Goal: Task Accomplishment & Management: Manage account settings

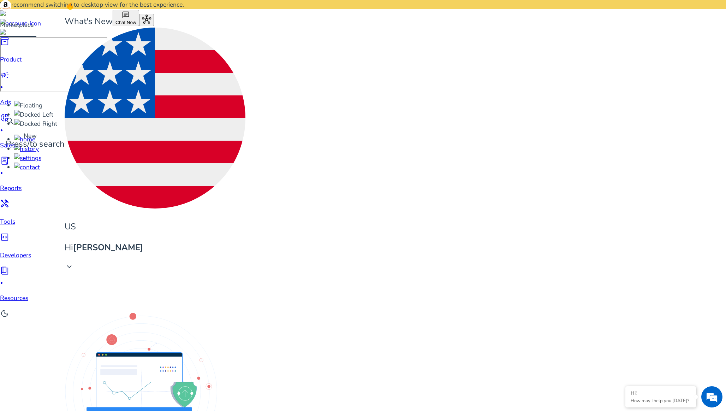
click at [9, 156] on span "lab_profile" at bounding box center [4, 160] width 9 height 9
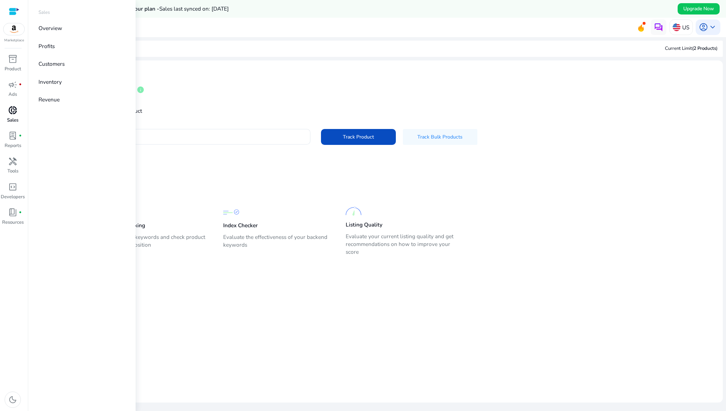
click at [15, 115] on span "donut_small" at bounding box center [12, 110] width 9 height 9
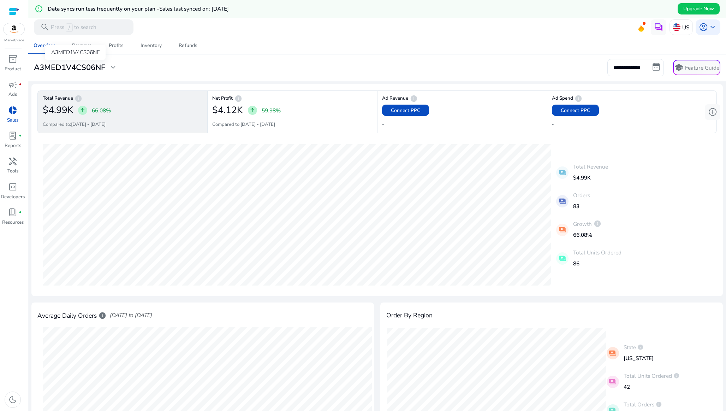
click at [115, 65] on span "expand_more" at bounding box center [112, 67] width 9 height 9
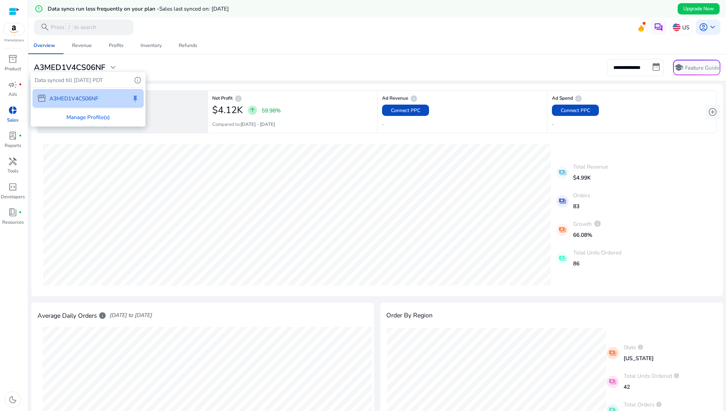
click at [186, 73] on div at bounding box center [363, 205] width 726 height 411
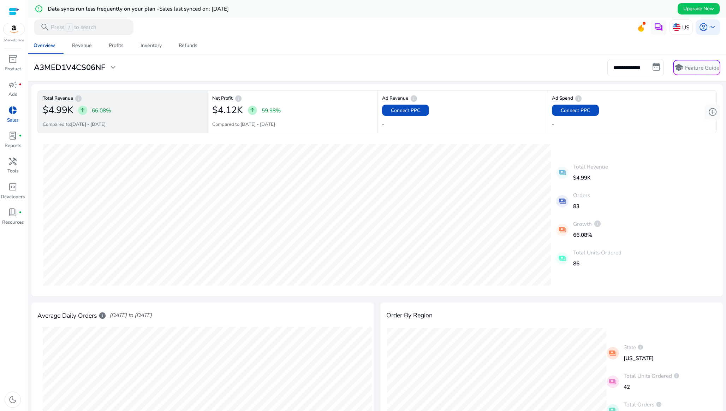
click at [172, 113] on div "$4.99K arrow_upward 66.08%" at bounding box center [123, 110] width 160 height 16
click at [643, 72] on input "**********" at bounding box center [636, 67] width 57 height 17
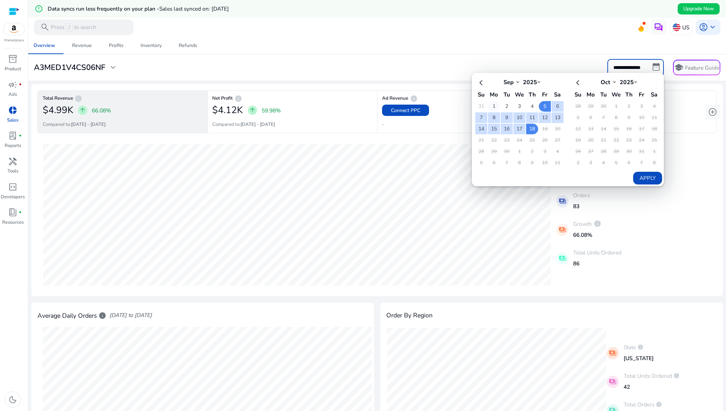
click at [490, 105] on td "1" at bounding box center [494, 106] width 12 height 11
click at [528, 126] on td "18" at bounding box center [532, 129] width 12 height 11
click at [639, 177] on button "Apply" at bounding box center [647, 178] width 29 height 13
type input "**********"
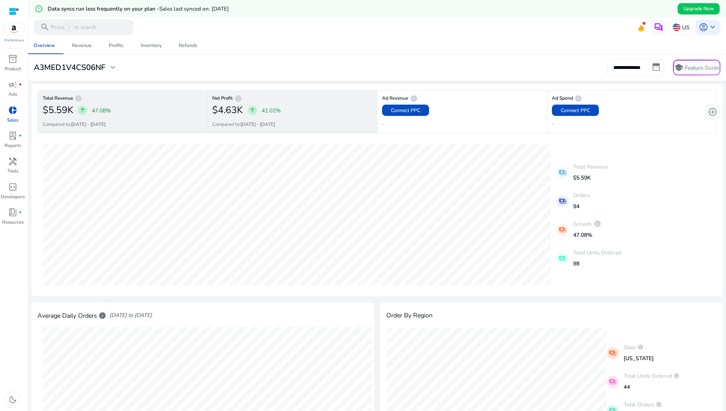
click at [259, 126] on b "14-08-2025 - 31-08-2025" at bounding box center [258, 124] width 35 height 6
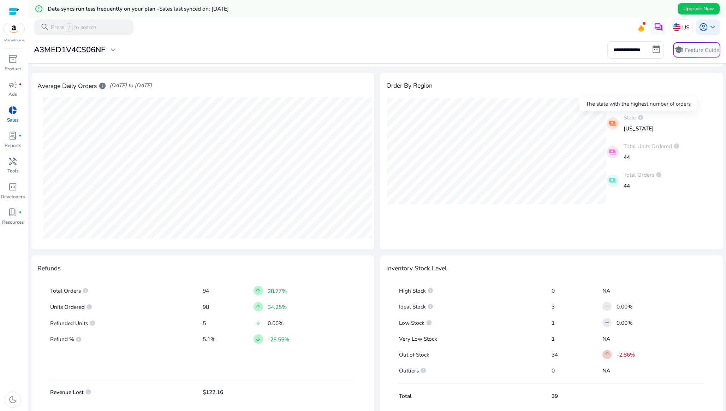
scroll to position [233, 0]
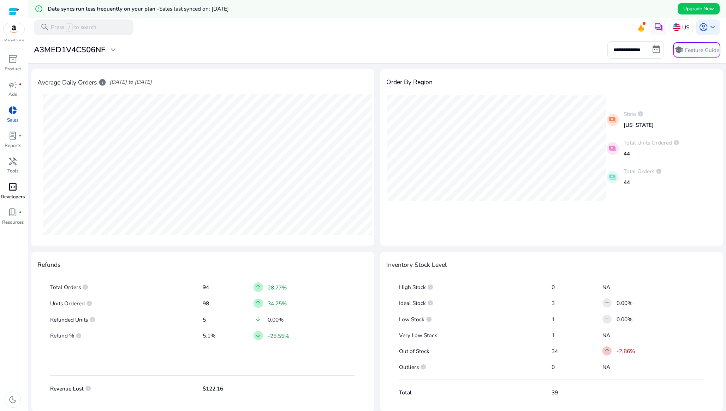
click at [17, 186] on span "code_blocks" at bounding box center [12, 186] width 9 height 9
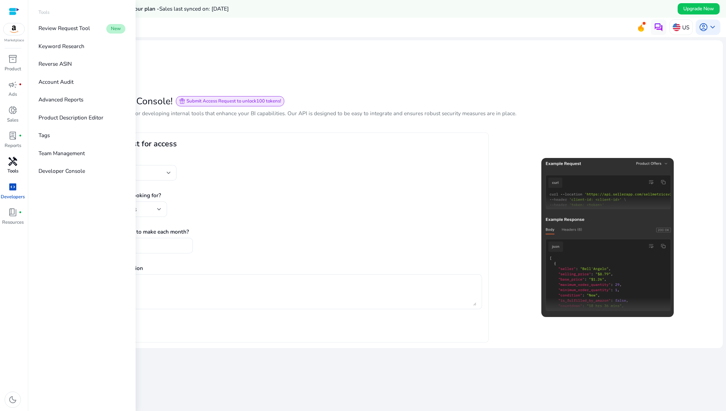
click at [20, 164] on div "handyman" at bounding box center [13, 161] width 22 height 12
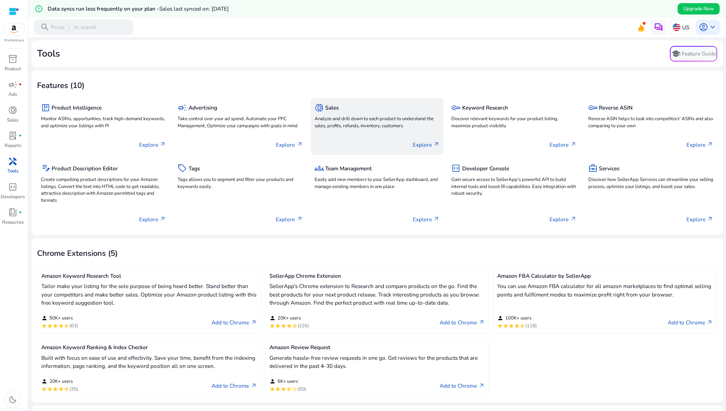
click at [319, 108] on span "donut_small" at bounding box center [319, 107] width 9 height 9
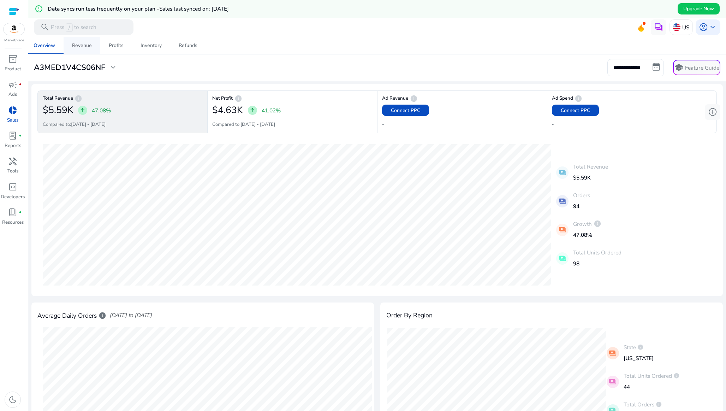
click at [73, 40] on span "Revenue" at bounding box center [82, 45] width 20 height 17
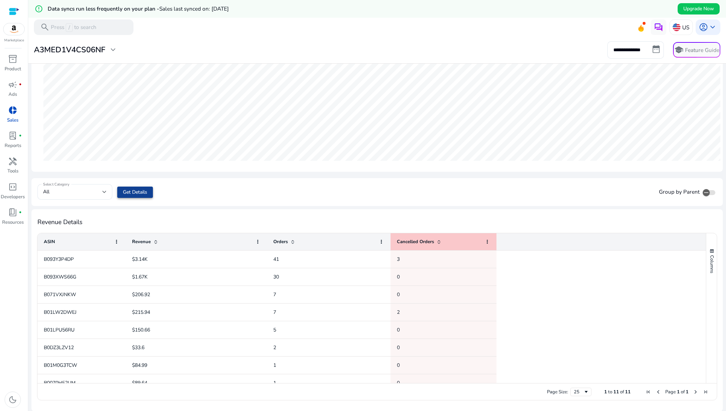
click at [141, 193] on span "Get Details" at bounding box center [135, 191] width 24 height 7
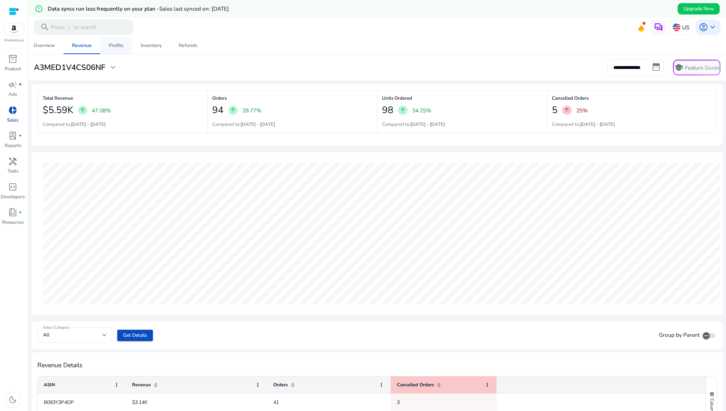
click at [122, 44] on div "Profits" at bounding box center [116, 45] width 15 height 5
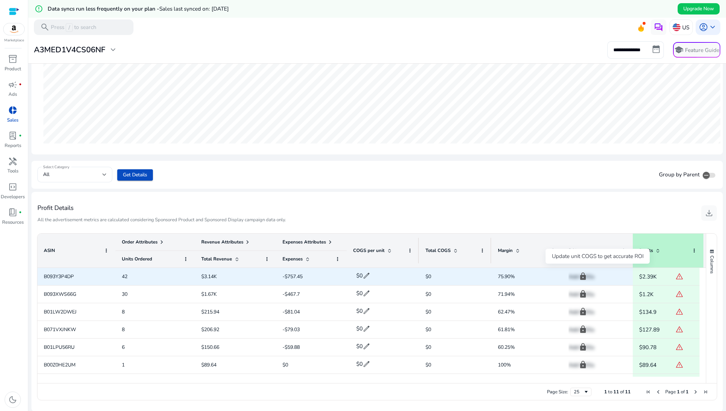
click at [584, 279] on p "Add COGs" at bounding box center [598, 276] width 58 height 14
click at [434, 276] on span "$0" at bounding box center [456, 276] width 60 height 14
click at [431, 276] on span "$0" at bounding box center [429, 276] width 6 height 7
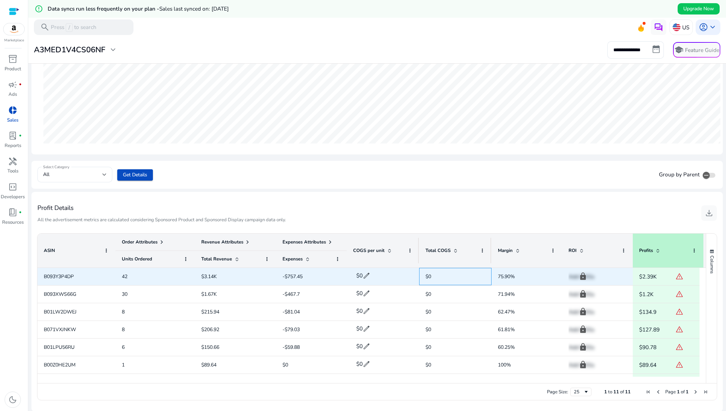
click at [436, 277] on span "$0" at bounding box center [456, 276] width 60 height 14
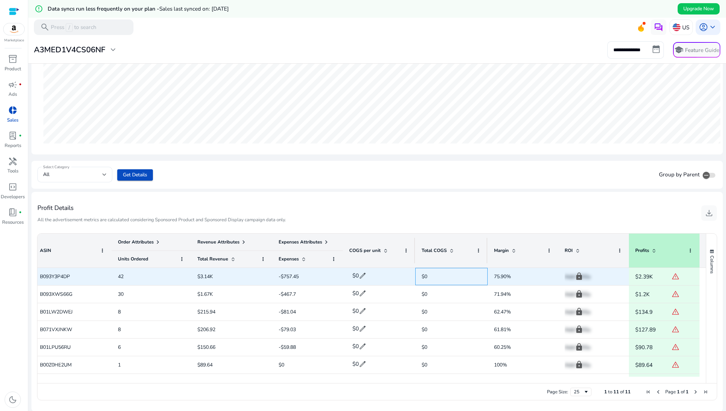
click at [418, 276] on div "$0" at bounding box center [451, 276] width 72 height 17
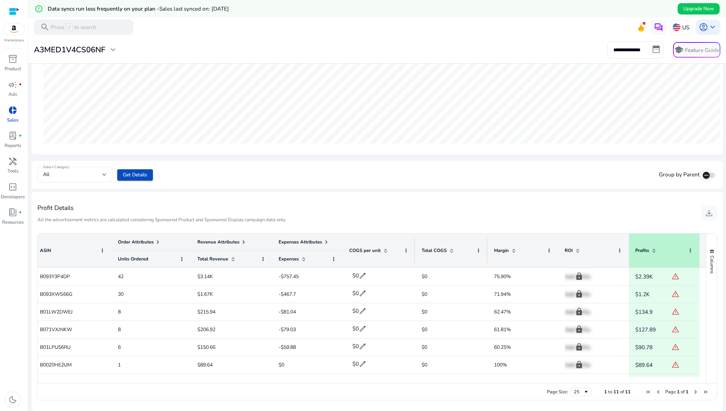
click at [708, 177] on span "button" at bounding box center [706, 175] width 14 height 14
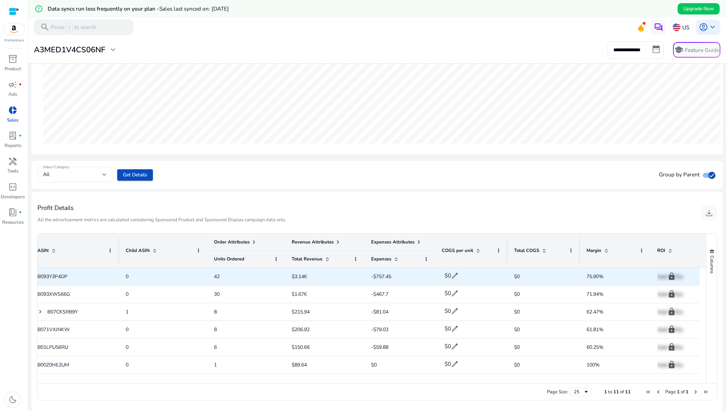
click at [455, 275] on span "edit" at bounding box center [455, 276] width 8 height 8
click at [50, 274] on span "B093Y3P4DP" at bounding box center [52, 276] width 30 height 7
copy span "B093Y3P4DP"
click at [458, 275] on input "*" at bounding box center [462, 275] width 25 height 11
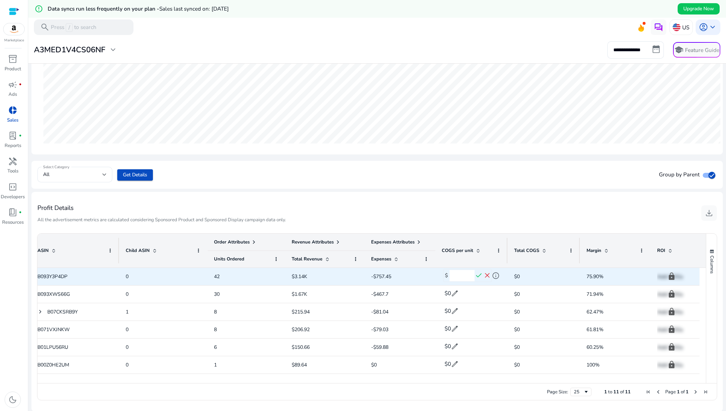
click at [458, 275] on input "*" at bounding box center [462, 275] width 25 height 11
type input "*"
type input "**"
click at [479, 273] on span "check" at bounding box center [479, 275] width 8 height 8
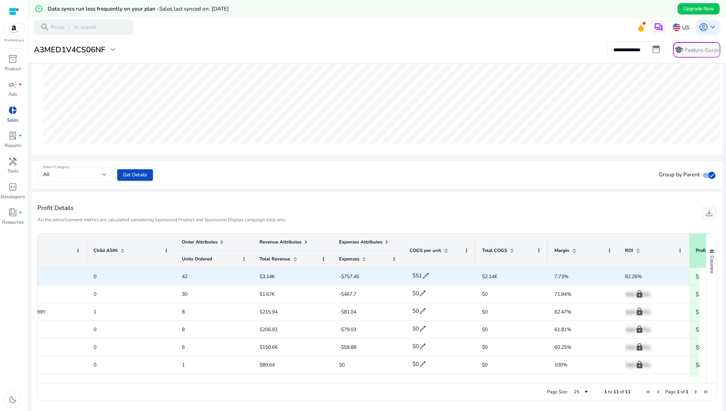
scroll to position [0, 0]
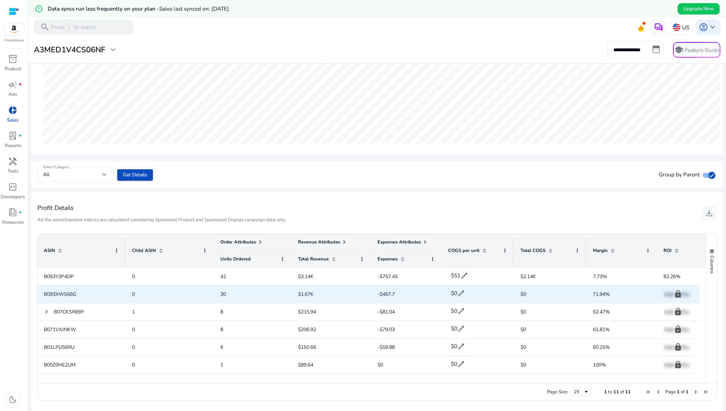
click at [66, 295] on span "B093XWS66G" at bounding box center [60, 294] width 32 height 7
copy span "B093XWS66G"
click at [459, 291] on span "edit" at bounding box center [461, 293] width 8 height 8
click at [465, 295] on input "*" at bounding box center [468, 293] width 25 height 11
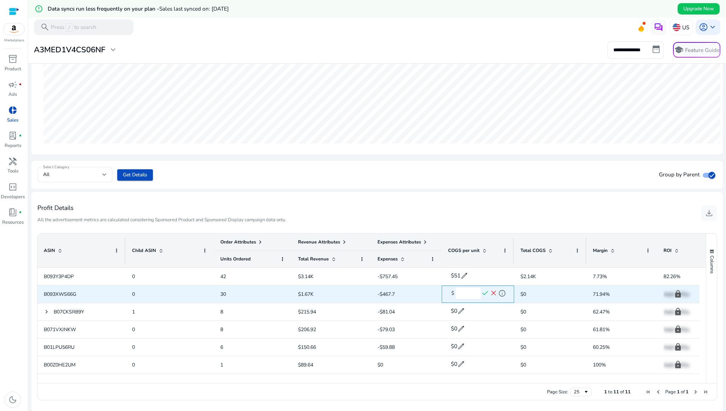
click at [465, 295] on input "*" at bounding box center [468, 293] width 25 height 11
type input "**"
click at [488, 292] on span "check" at bounding box center [485, 293] width 8 height 8
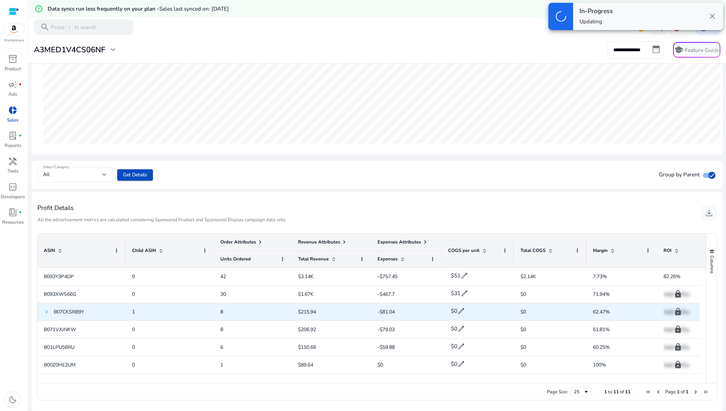
click at [48, 311] on span at bounding box center [47, 312] width 6 height 6
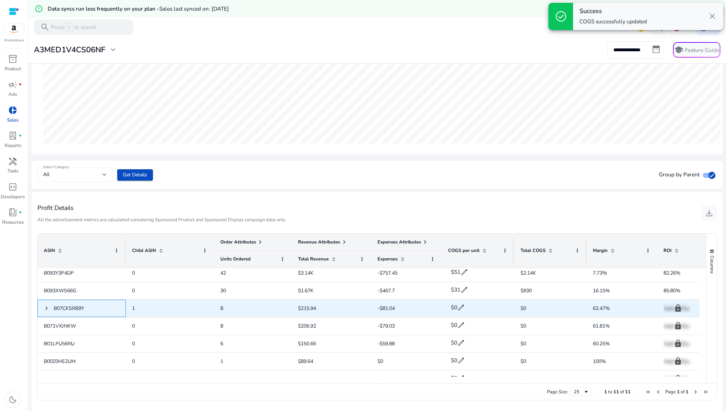
click at [72, 305] on span "B07CKSRB9Y" at bounding box center [69, 308] width 30 height 7
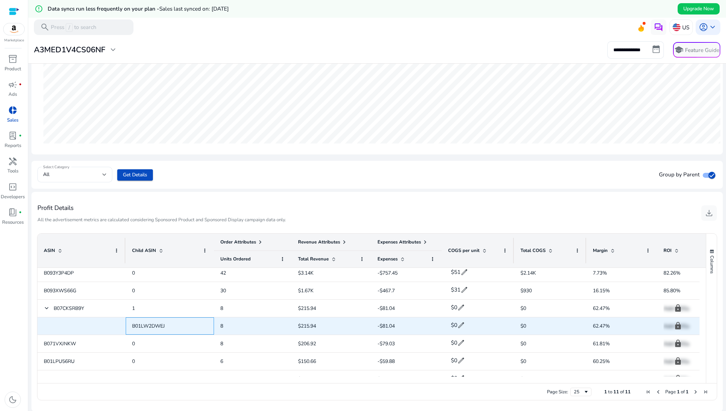
click at [140, 326] on span "B01LW2DWEJ" at bounding box center [148, 325] width 33 height 7
copy span "B01LW2DWEJ"
click at [522, 324] on span "$0" at bounding box center [524, 325] width 6 height 7
click at [460, 323] on span "edit" at bounding box center [461, 325] width 8 height 8
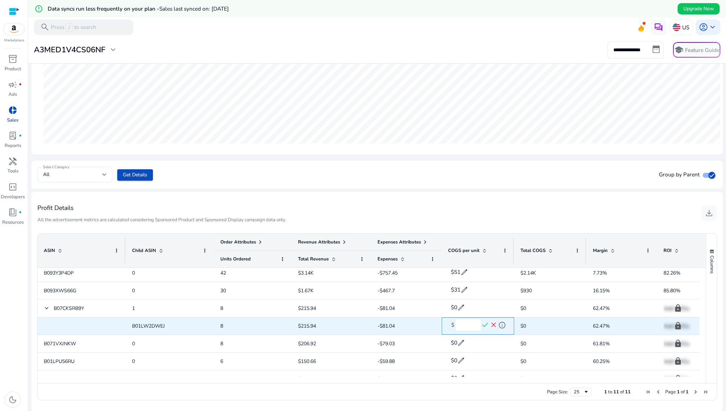
click at [464, 325] on input "*" at bounding box center [468, 324] width 25 height 11
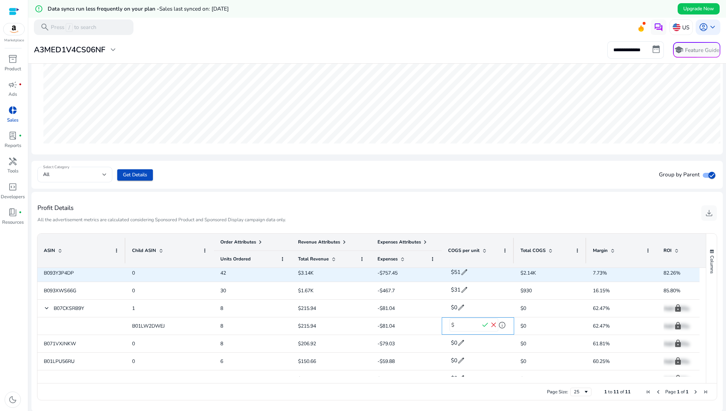
type input "**"
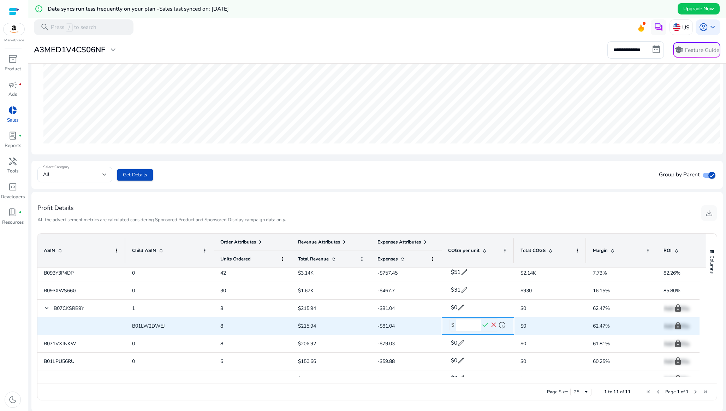
click at [486, 325] on span "check" at bounding box center [485, 325] width 8 height 8
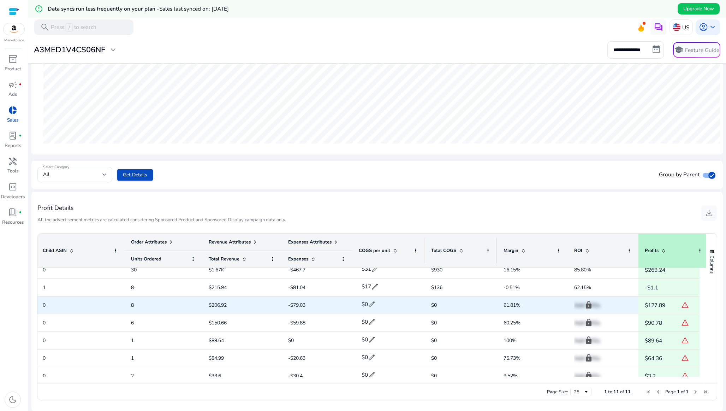
scroll to position [42, 0]
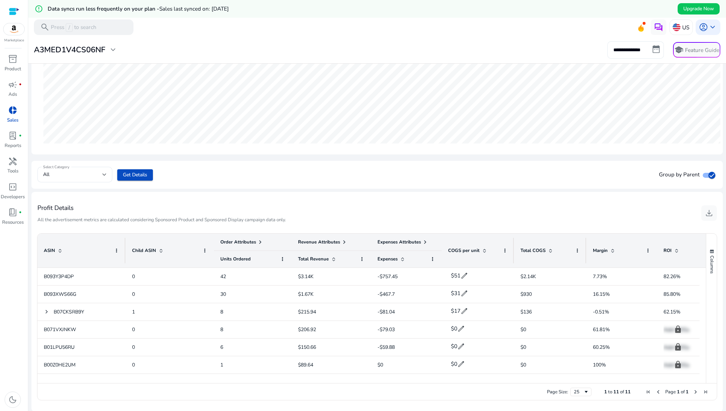
click at [635, 46] on input "**********" at bounding box center [636, 49] width 57 height 17
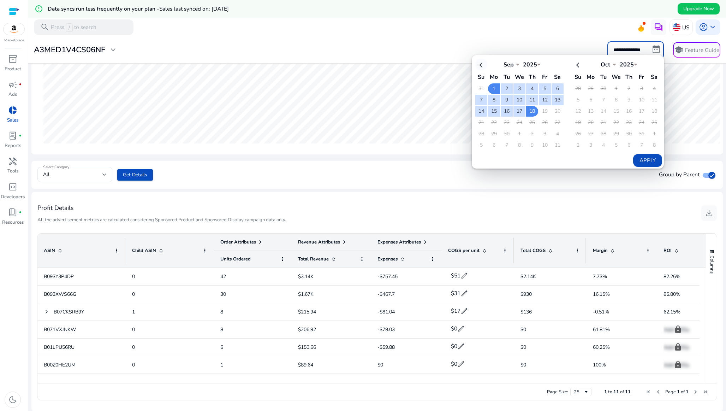
click at [481, 61] on th at bounding box center [481, 65] width 12 height 12
select select "*"
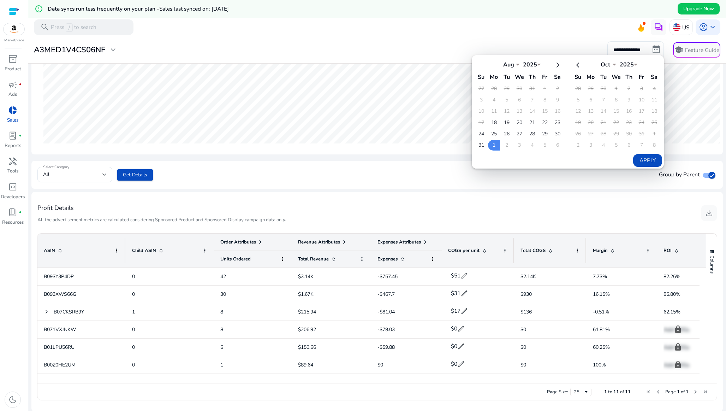
click at [542, 85] on td "1" at bounding box center [545, 88] width 12 height 11
click at [490, 121] on td "18" at bounding box center [494, 122] width 12 height 11
click at [478, 146] on td "31" at bounding box center [481, 145] width 12 height 11
click at [637, 161] on button "Apply" at bounding box center [647, 160] width 29 height 13
type input "**********"
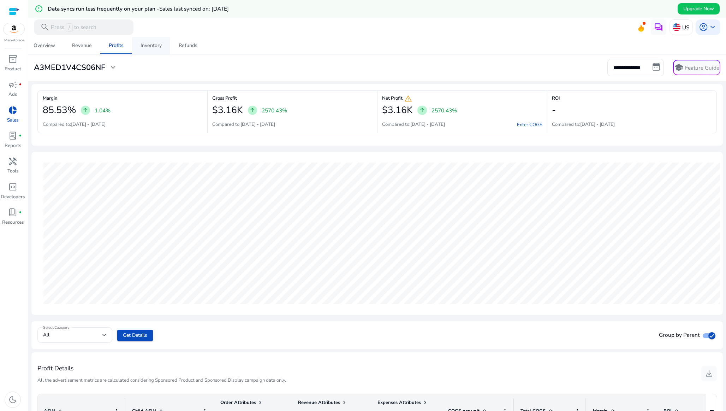
click at [155, 47] on div "Inventory" at bounding box center [151, 45] width 21 height 5
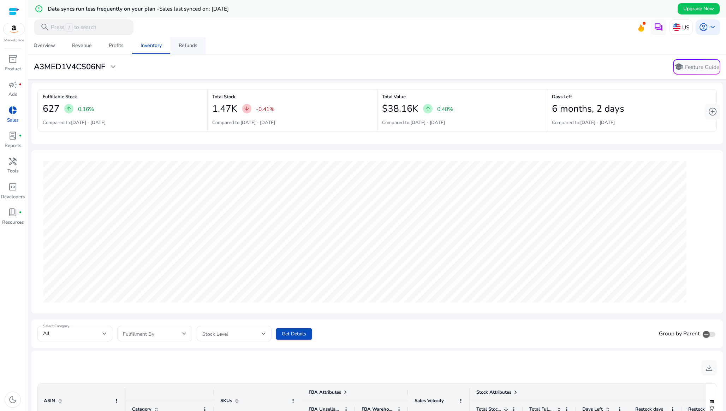
click at [182, 44] on div "Refunds" at bounding box center [188, 45] width 19 height 5
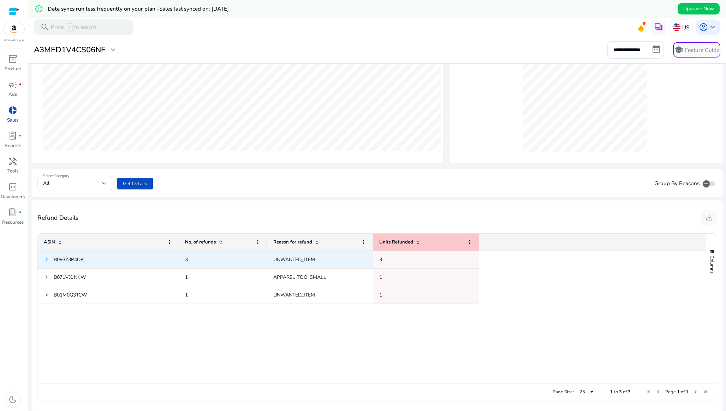
click at [48, 261] on span at bounding box center [47, 259] width 6 height 6
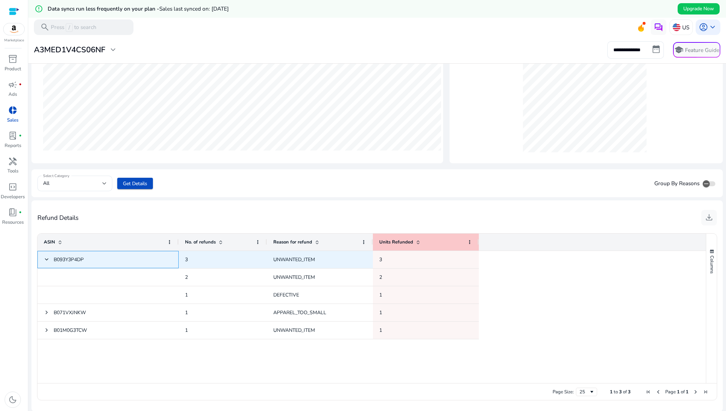
click at [69, 259] on span "B093Y3P4DP" at bounding box center [69, 259] width 30 height 7
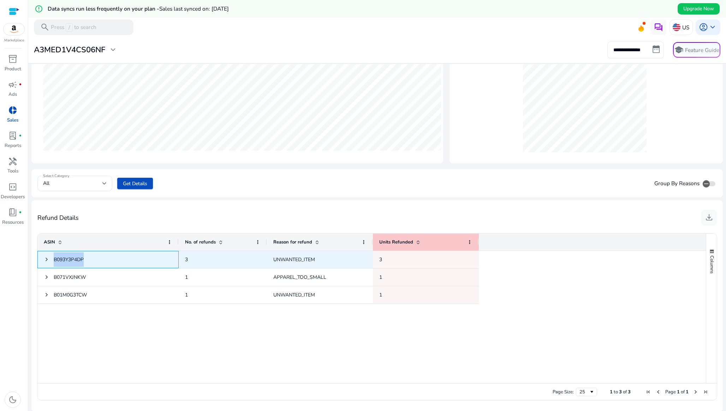
copy span "B093Y3P4DP"
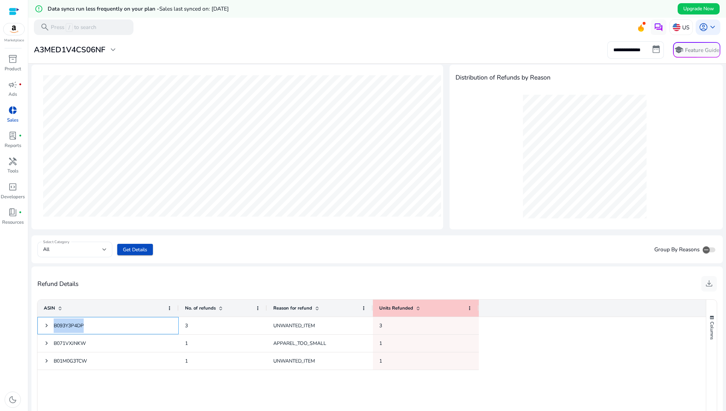
scroll to position [23, 0]
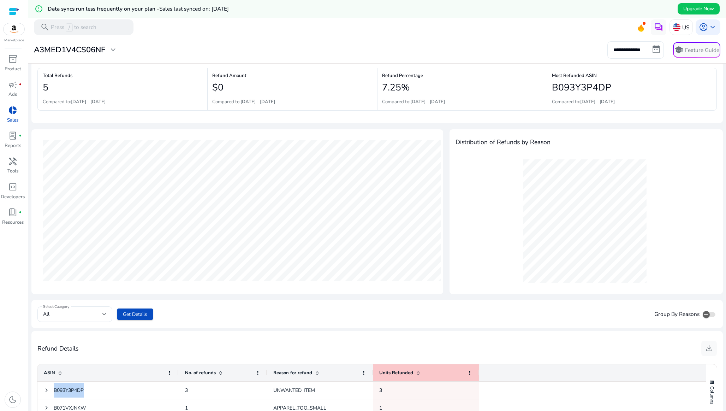
click at [616, 58] on input "**********" at bounding box center [636, 49] width 57 height 17
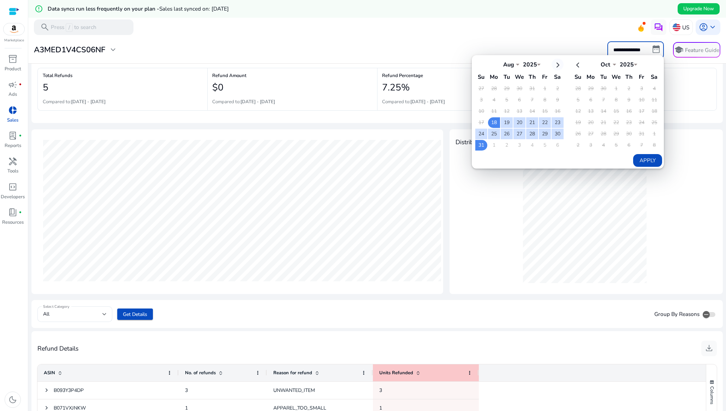
click at [556, 62] on th at bounding box center [558, 65] width 12 height 12
click at [528, 113] on td "18" at bounding box center [532, 111] width 12 height 11
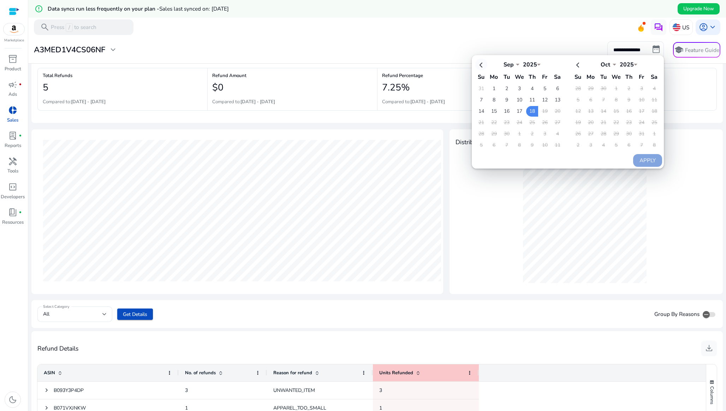
click at [481, 67] on th at bounding box center [481, 65] width 12 height 12
click at [496, 120] on td "18" at bounding box center [494, 122] width 12 height 11
click at [555, 68] on th at bounding box center [558, 65] width 12 height 12
select select "*"
click at [529, 112] on td "18" at bounding box center [532, 111] width 12 height 11
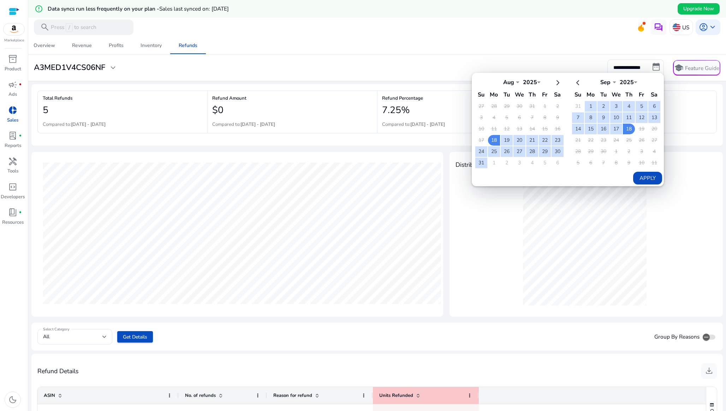
select select "*"
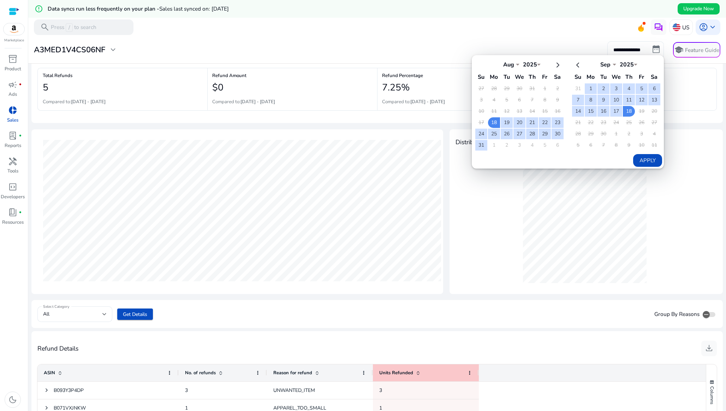
click at [658, 160] on button "Apply" at bounding box center [647, 160] width 29 height 13
type input "**********"
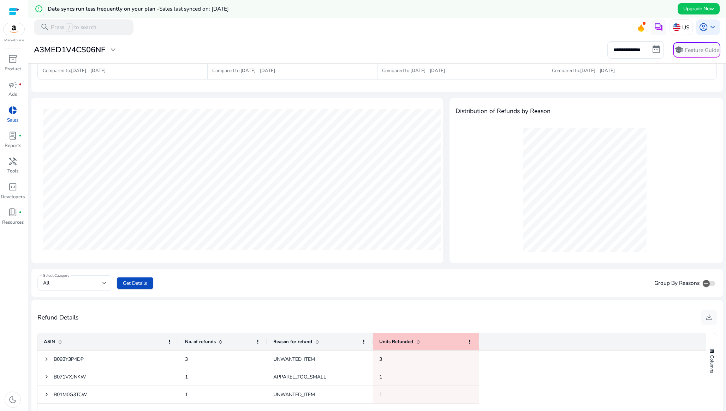
scroll to position [53, 0]
click at [11, 137] on span "lab_profile" at bounding box center [12, 135] width 9 height 9
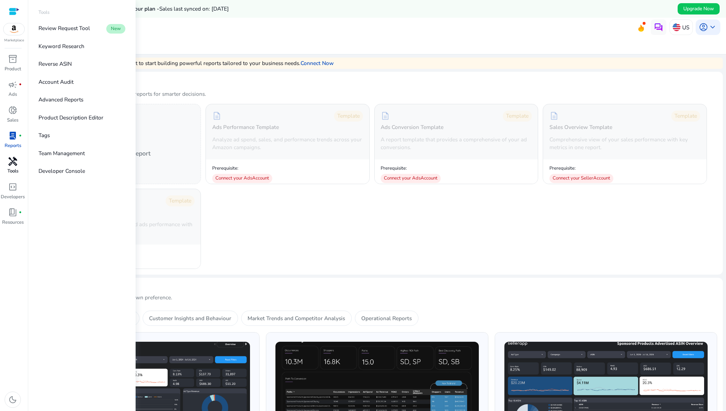
click at [12, 166] on span "handyman" at bounding box center [12, 161] width 9 height 9
